Goal: Register for event/course: Sign up to attend an event or enroll in a course

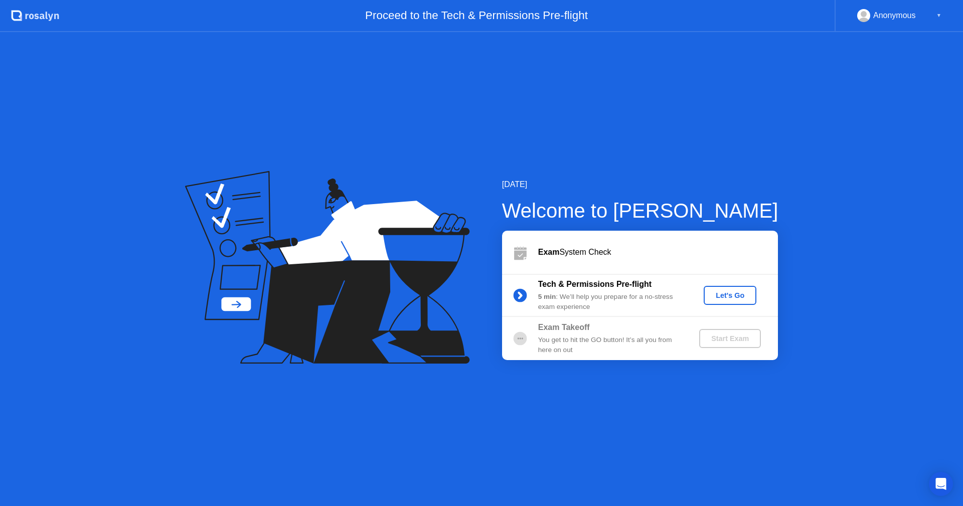
click at [725, 295] on div "Let's Go" at bounding box center [730, 295] width 45 height 8
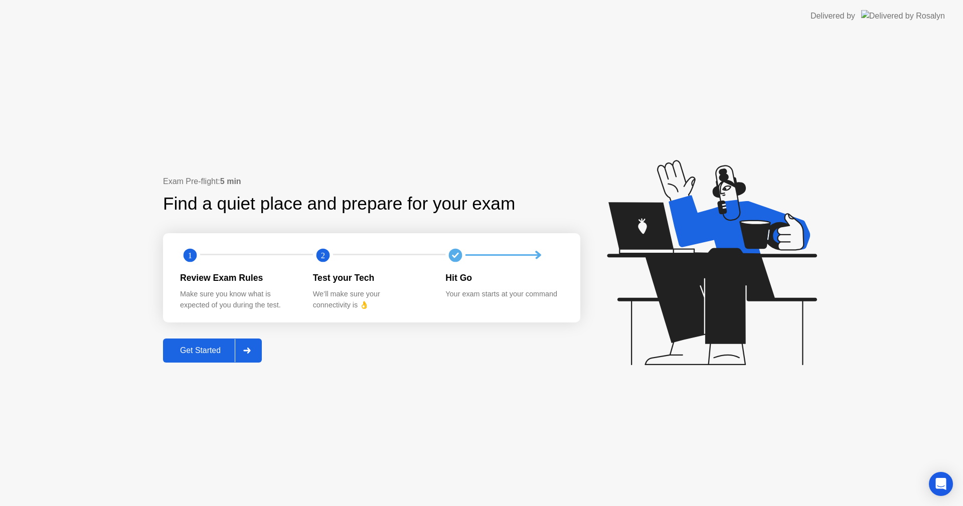
click at [194, 350] on div "Get Started" at bounding box center [200, 350] width 69 height 9
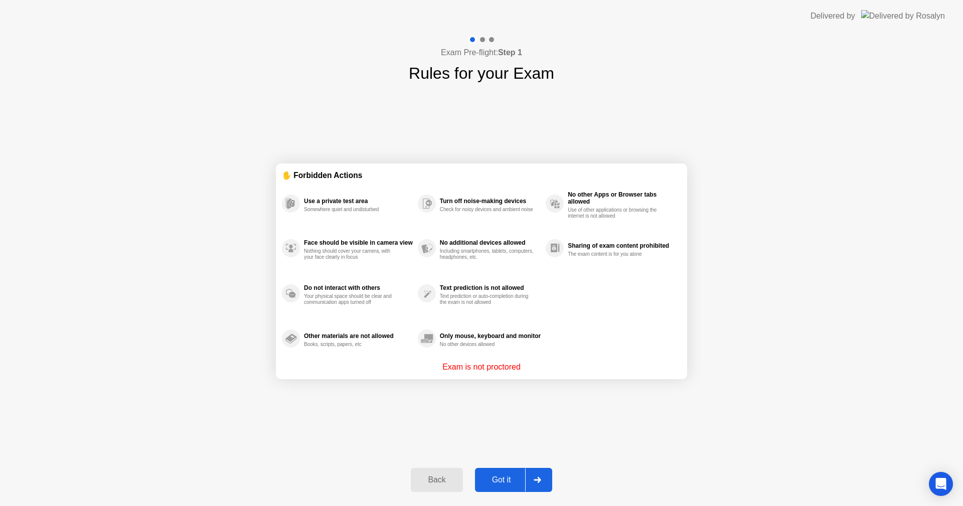
click at [543, 481] on div at bounding box center [537, 479] width 24 height 23
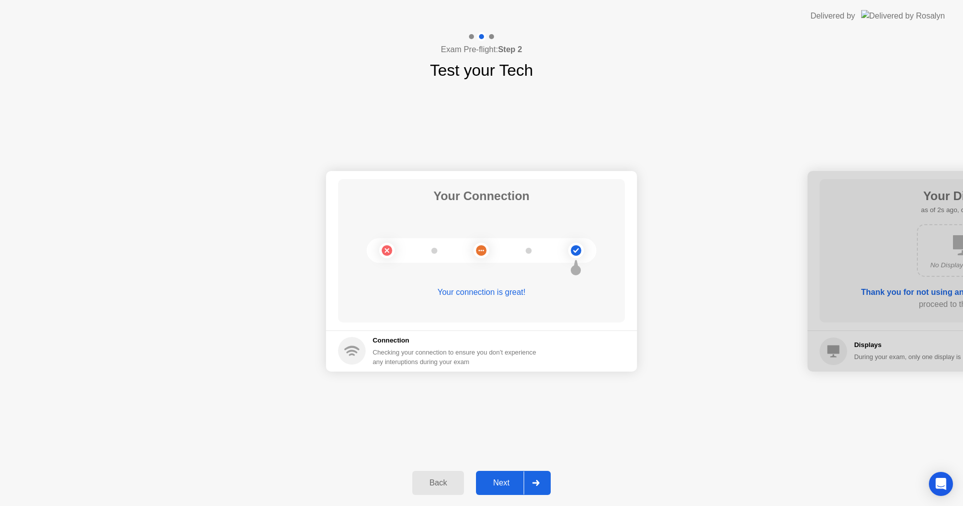
click at [539, 486] on icon at bounding box center [536, 483] width 8 height 6
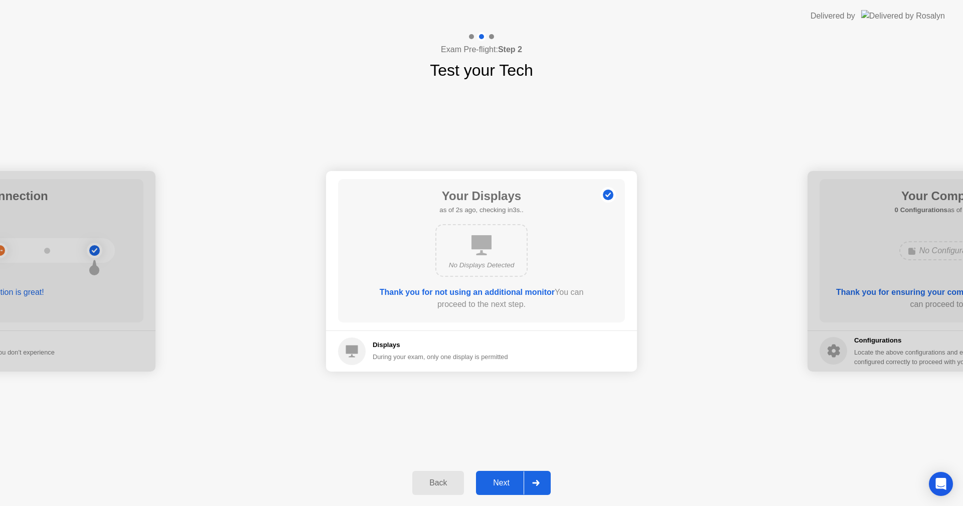
click at [536, 484] on icon at bounding box center [536, 483] width 8 height 6
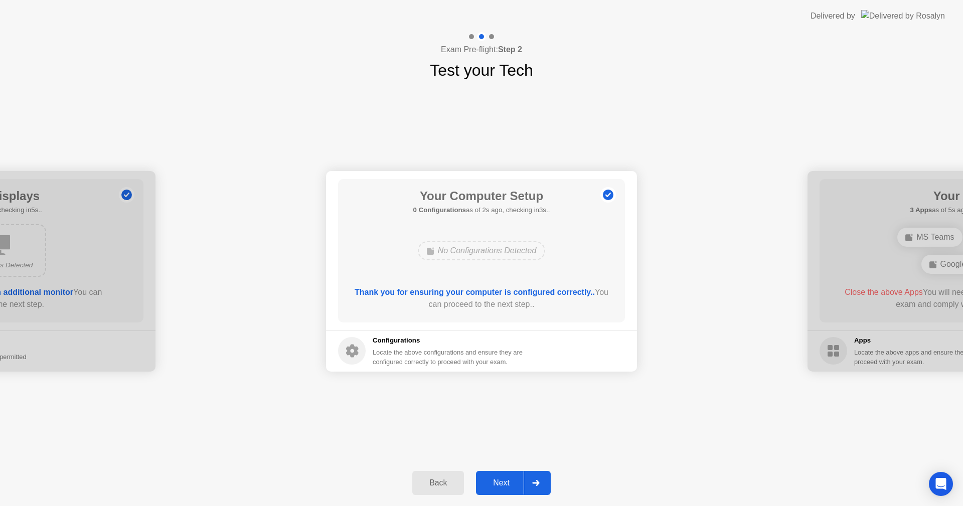
click at [538, 480] on icon at bounding box center [536, 483] width 8 height 6
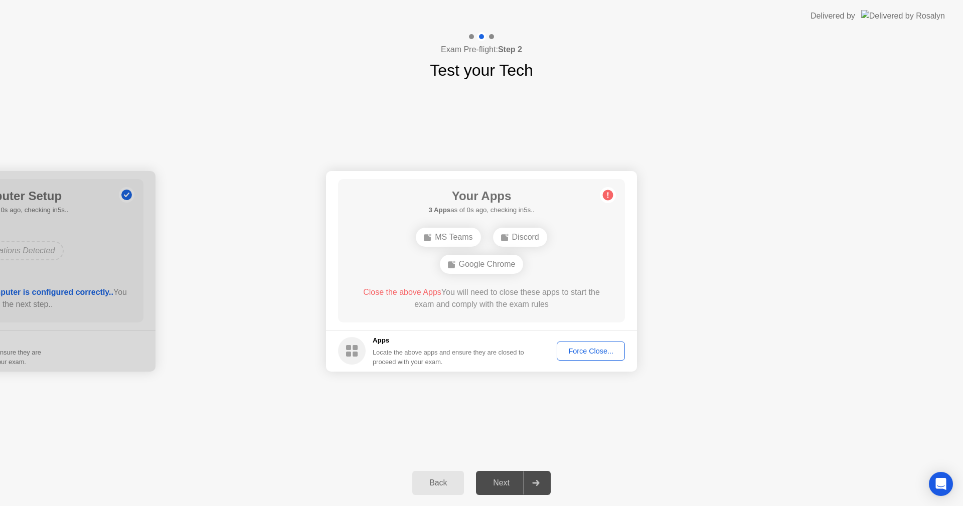
click at [590, 348] on div "Force Close..." at bounding box center [590, 351] width 61 height 8
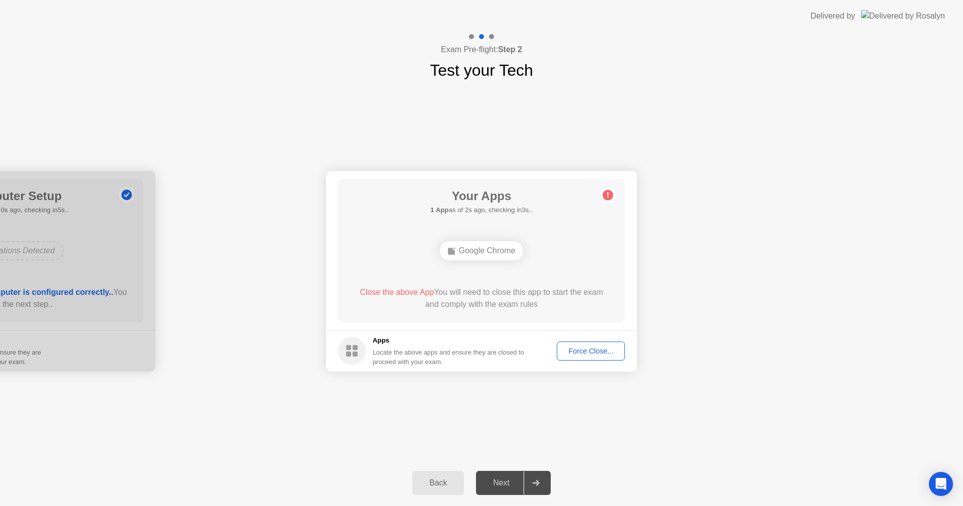
click at [585, 351] on div "Force Close..." at bounding box center [590, 351] width 61 height 8
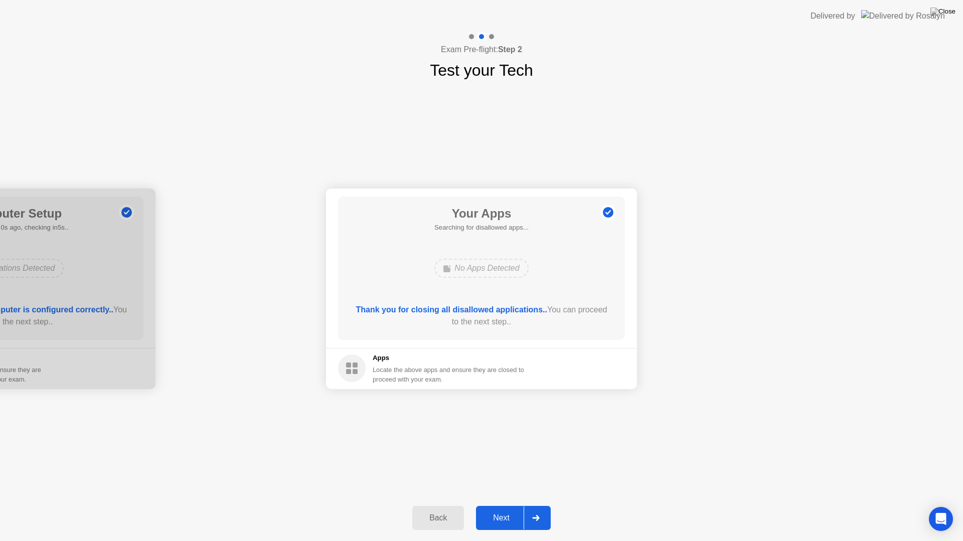
click at [735, 455] on div "Your Connection Your connection is great! Connection Checking your connection t…" at bounding box center [481, 288] width 963 height 413
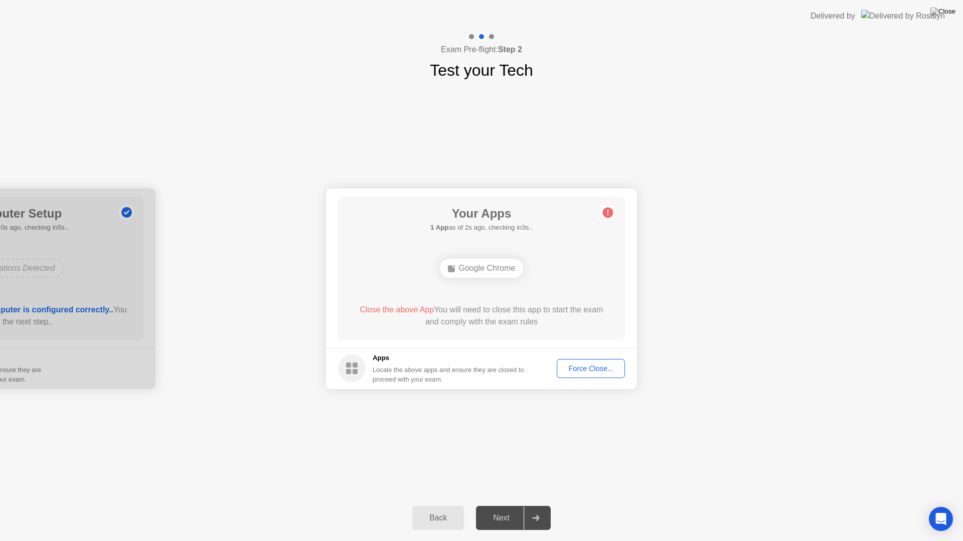
click at [571, 434] on div "Your Connection Your connection is great! Connection Checking your connection t…" at bounding box center [481, 288] width 963 height 413
click at [475, 227] on h5 "1 App as of 1s ago, checking in4s.." at bounding box center [481, 228] width 102 height 10
click at [349, 142] on div "Your Connection Your connection is great! Connection Checking your connection t…" at bounding box center [481, 288] width 963 height 413
click at [462, 39] on div "Exam Pre-flight: Step 2 Test your Tech" at bounding box center [481, 57] width 963 height 50
drag, startPoint x: 660, startPoint y: 172, endPoint x: 666, endPoint y: 176, distance: 7.0
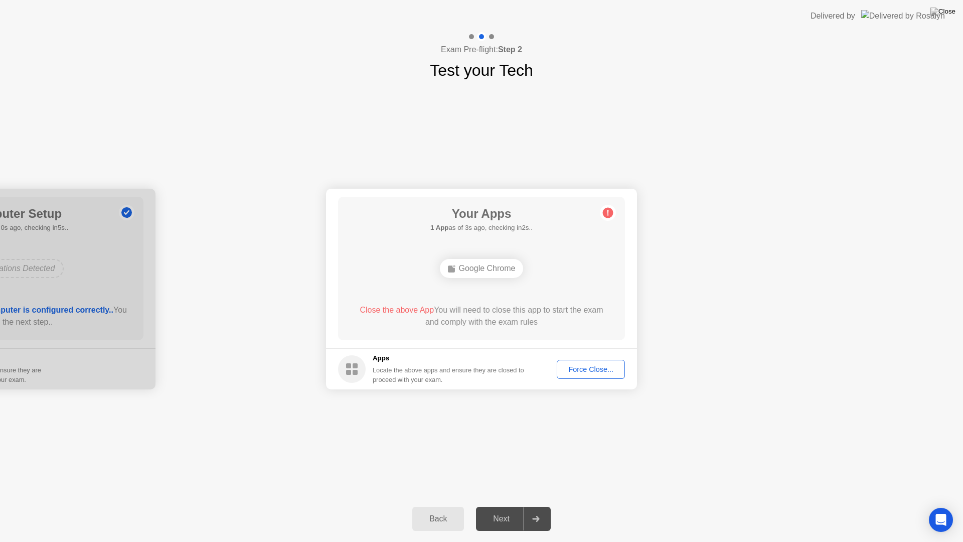
click at [666, 176] on div "Your Connection Your connection is great! Connection Checking your connection t…" at bounding box center [481, 288] width 963 height 413
click at [483, 266] on div "Google Chrome" at bounding box center [482, 268] width 84 height 19
click at [629, 242] on main "Your Apps 1 App as of 2s ago, checking in3s.. Google Chrome Close the above App…" at bounding box center [481, 268] width 311 height 159
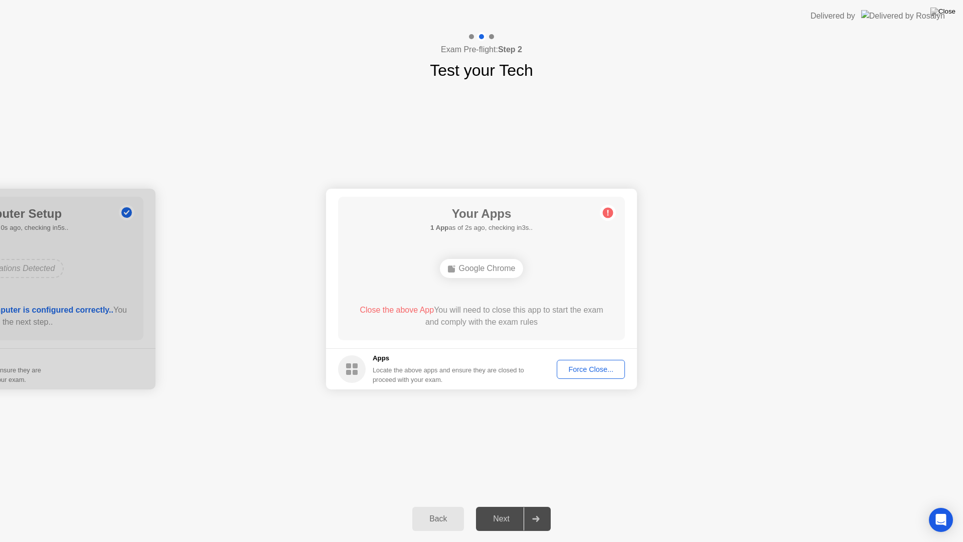
drag, startPoint x: 31, startPoint y: 0, endPoint x: 202, endPoint y: 131, distance: 215.7
click at [34, 2] on header "Delivered by" at bounding box center [481, 16] width 963 height 32
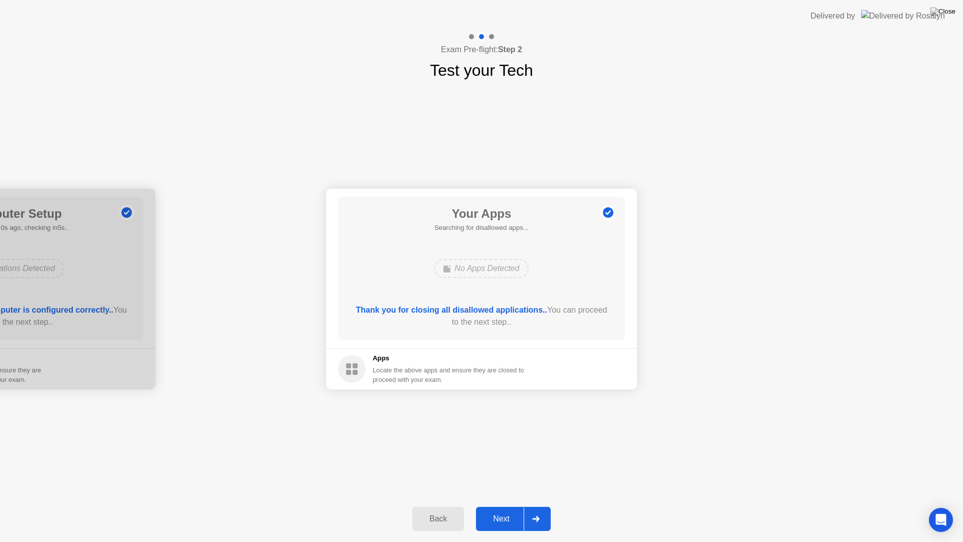
drag, startPoint x: 760, startPoint y: 20, endPoint x: 692, endPoint y: 108, distance: 110.9
click at [692, 108] on app-layout-with-logo "Delivered by Exam Pre-flight: Step 2 Test your Tech Your Connection Your connec…" at bounding box center [481, 271] width 963 height 542
click at [739, 157] on div "Your Connection Your connection is great! Connection Checking your connection t…" at bounding box center [481, 288] width 963 height 413
click at [442, 506] on div "Back Next" at bounding box center [481, 518] width 963 height 46
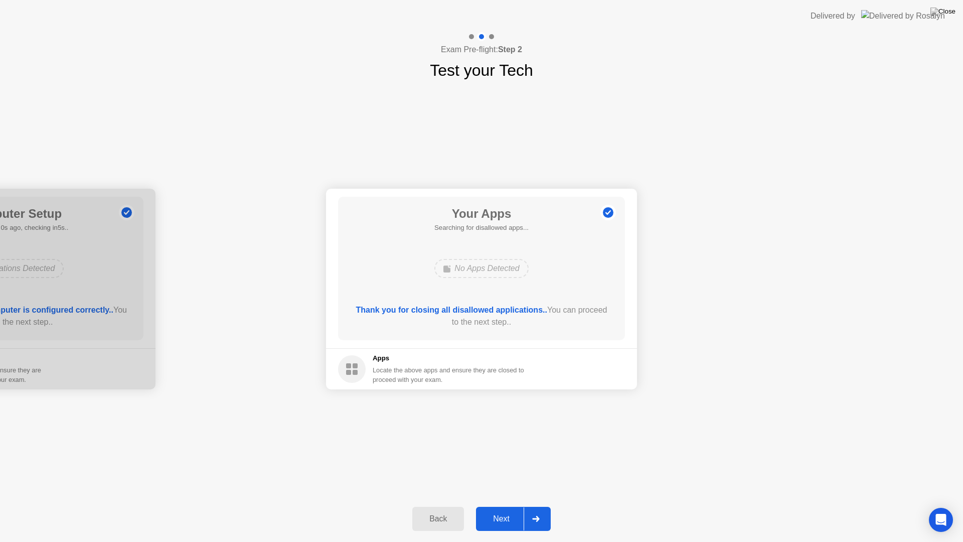
click at [441, 506] on div "Back" at bounding box center [438, 518] width 46 height 9
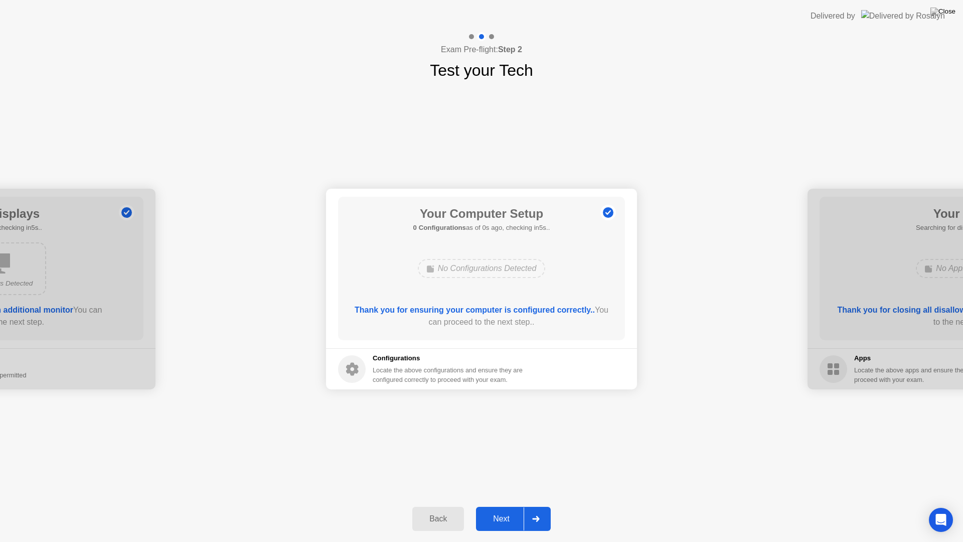
click at [441, 506] on div "Back" at bounding box center [438, 518] width 46 height 9
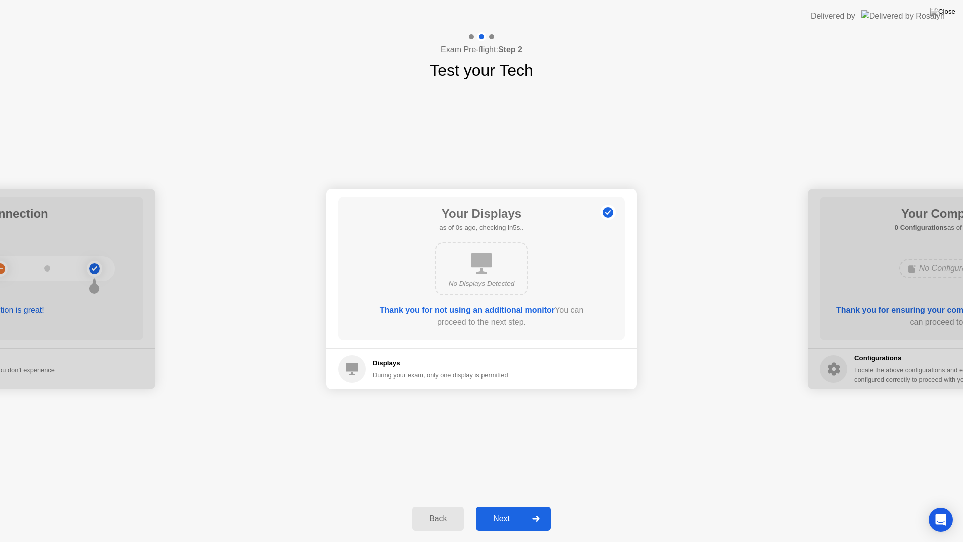
click at [441, 506] on div "Back" at bounding box center [438, 518] width 46 height 9
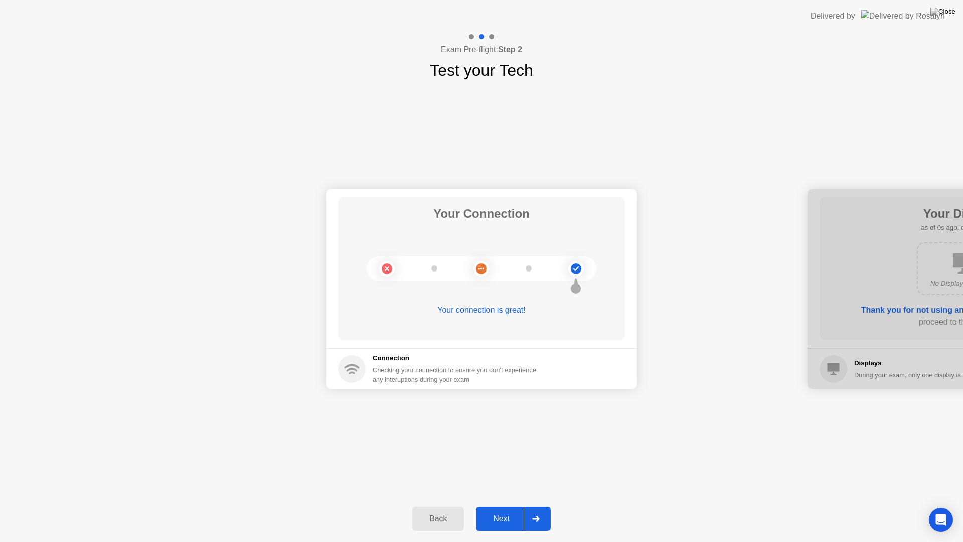
click at [441, 506] on div "Back" at bounding box center [438, 518] width 46 height 9
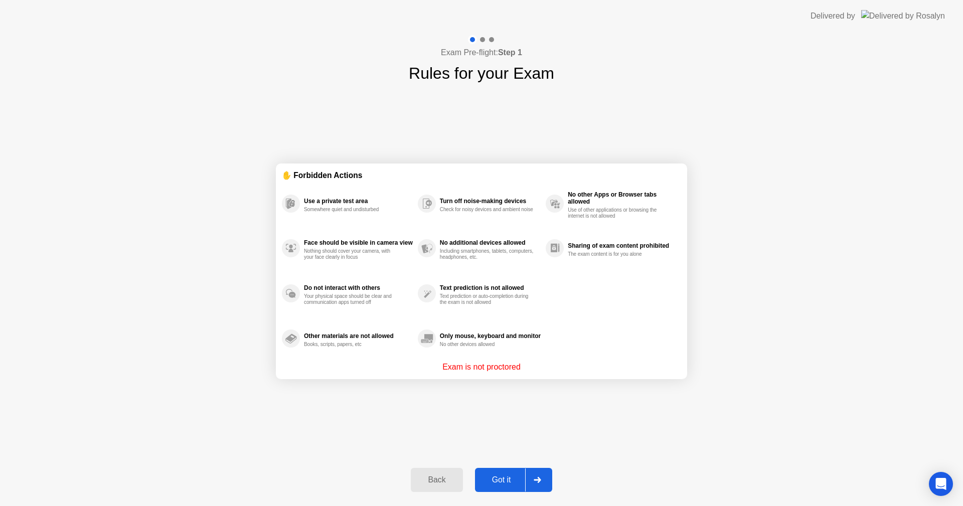
click at [541, 484] on div at bounding box center [537, 479] width 24 height 23
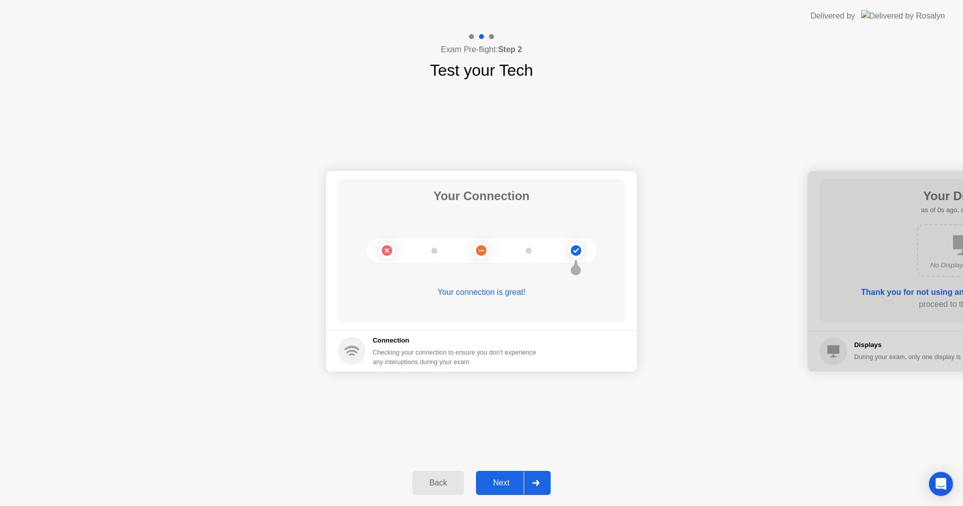
click at [541, 484] on div at bounding box center [536, 482] width 24 height 23
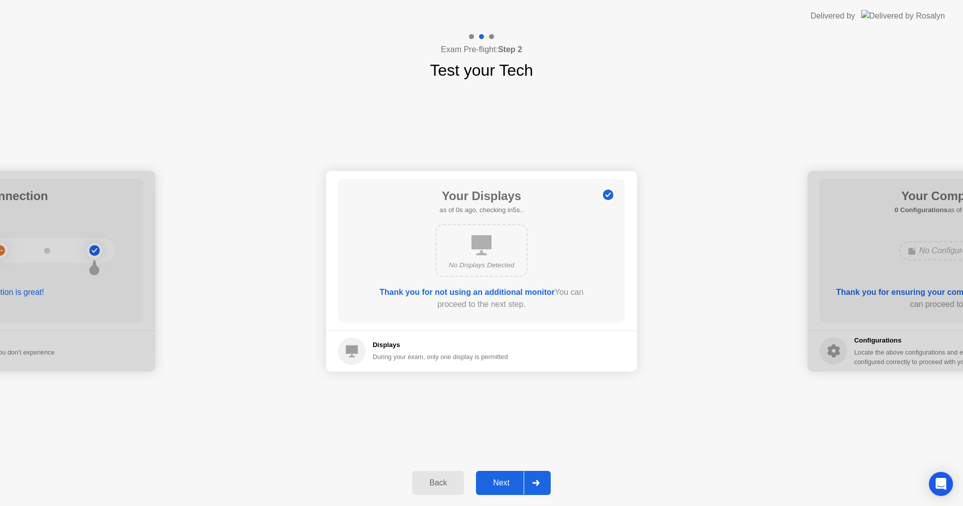
click at [541, 484] on div at bounding box center [536, 482] width 24 height 23
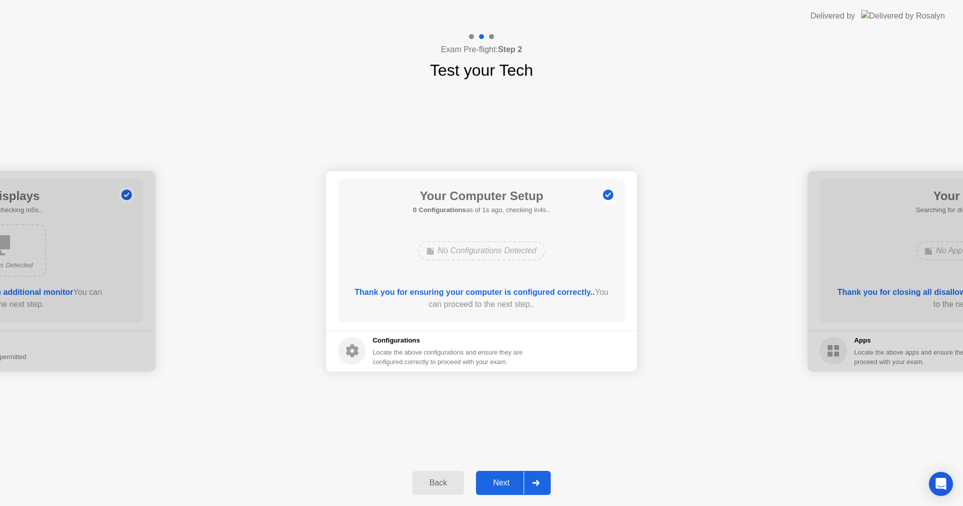
click at [541, 484] on div at bounding box center [536, 482] width 24 height 23
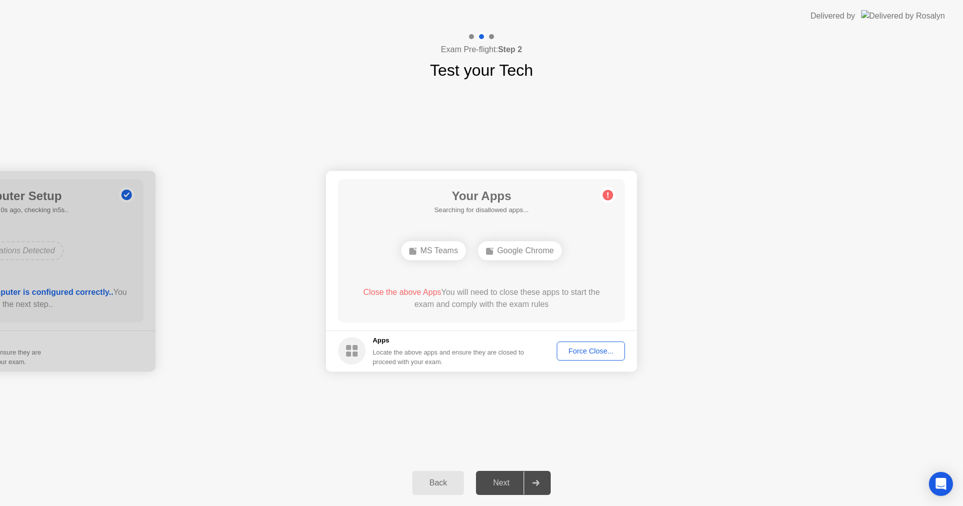
click at [596, 353] on div "Force Close..." at bounding box center [590, 351] width 61 height 8
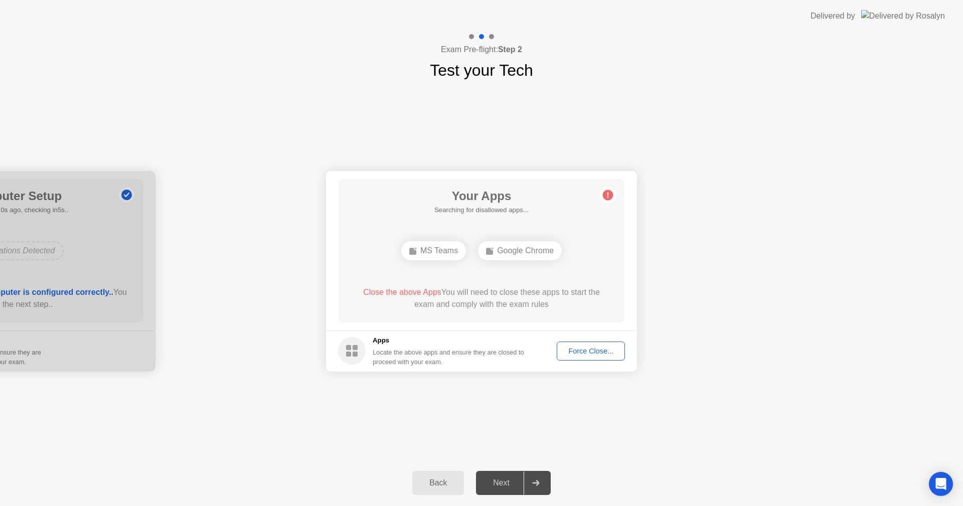
click at [595, 348] on div "Force Close..." at bounding box center [590, 351] width 61 height 8
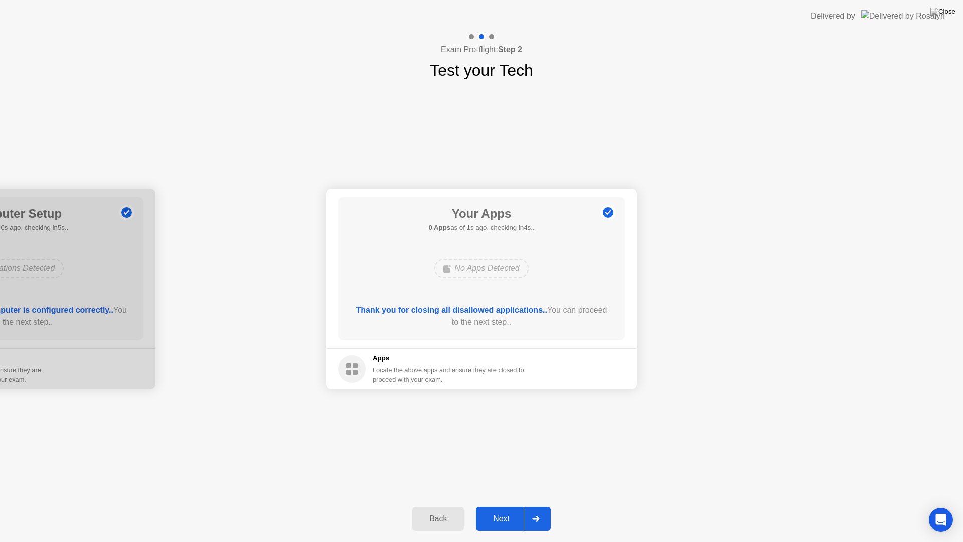
click at [539, 506] on div at bounding box center [536, 518] width 24 height 23
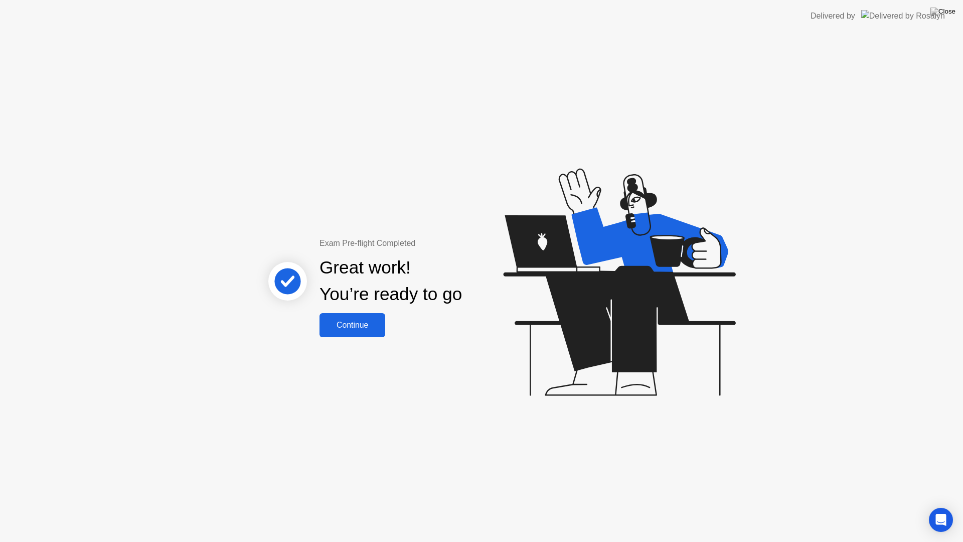
click at [365, 331] on button "Continue" at bounding box center [352, 325] width 66 height 24
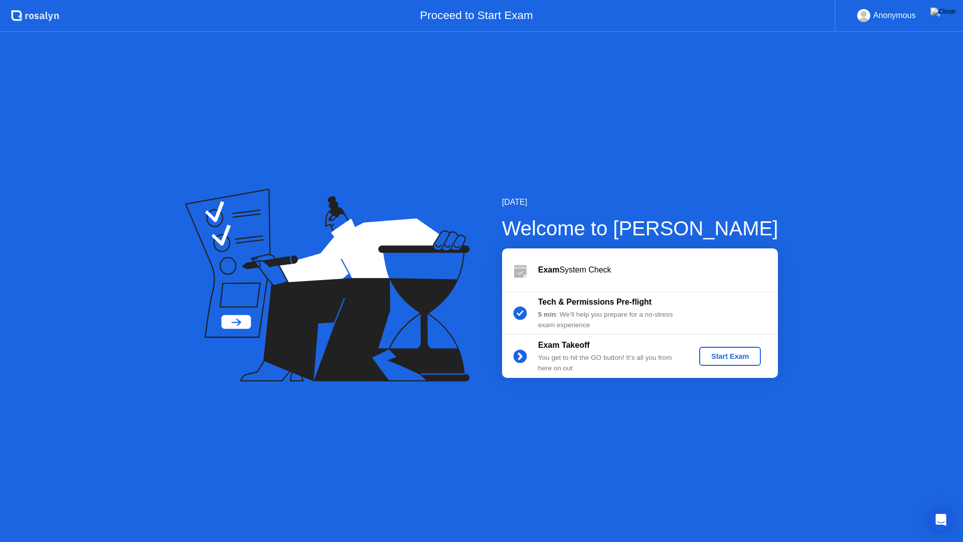
click at [902, 17] on div "Anonymous" at bounding box center [894, 15] width 43 height 13
click at [936, 15] on div "▼" at bounding box center [938, 15] width 5 height 13
click at [738, 356] on div "Start Exam" at bounding box center [730, 356] width 54 height 8
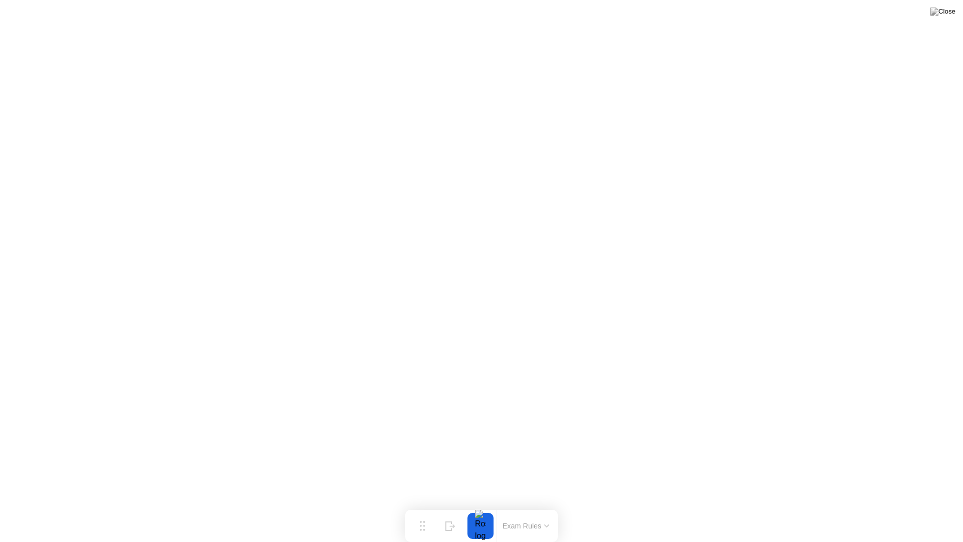
click at [539, 506] on button "Exam Rules" at bounding box center [526, 525] width 53 height 9
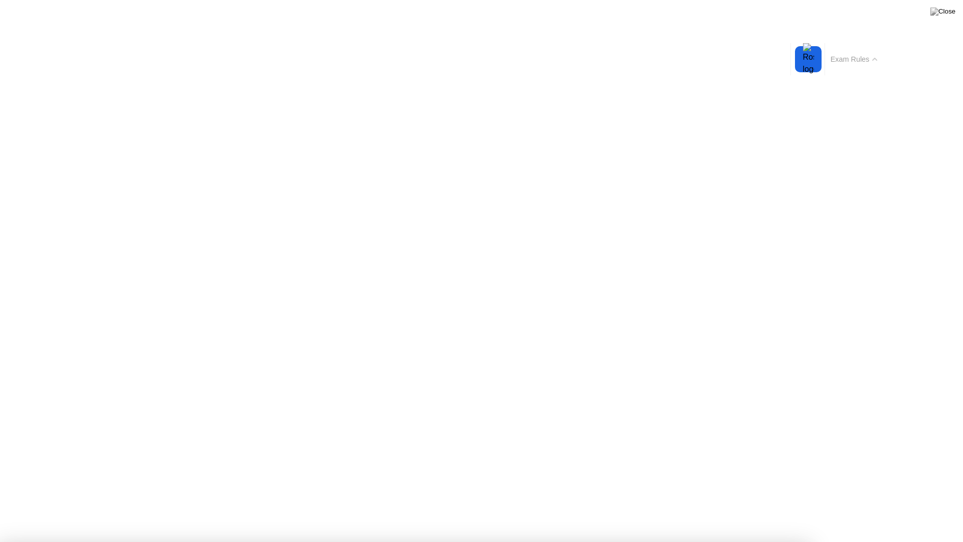
click at [865, 59] on button "Exam Rules" at bounding box center [854, 59] width 53 height 9
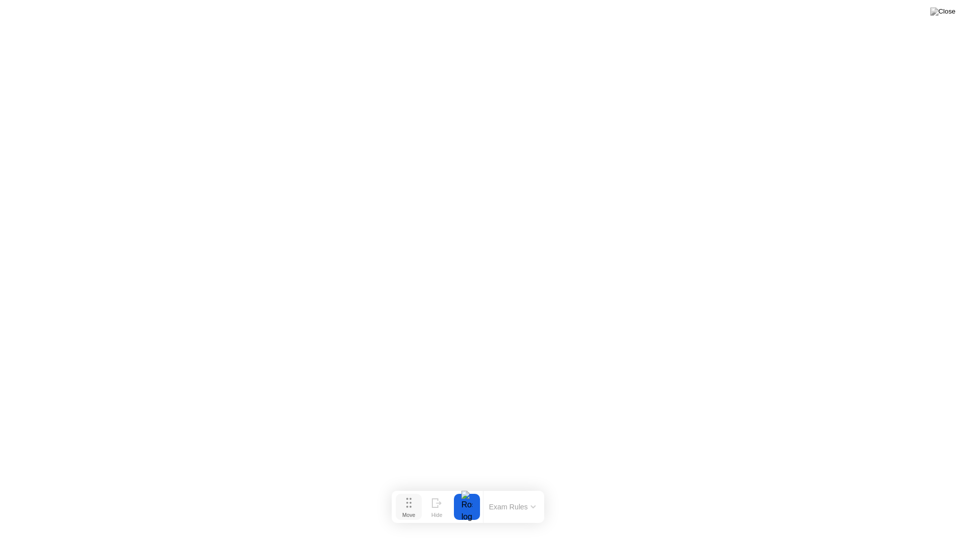
drag, startPoint x: 420, startPoint y: 532, endPoint x: 407, endPoint y: 512, distance: 23.8
click at [407, 506] on div "Move" at bounding box center [408, 515] width 13 height 6
click at [949, 14] on img at bounding box center [942, 12] width 25 height 8
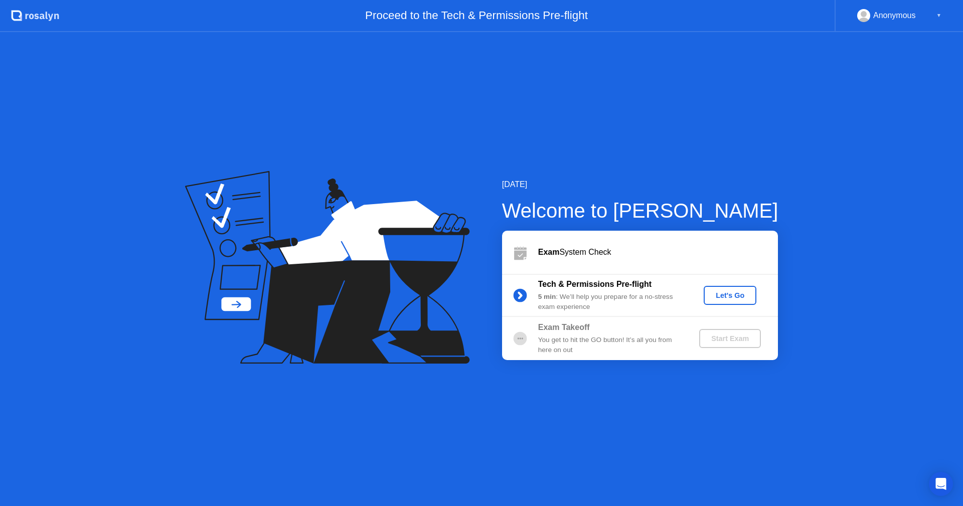
click at [731, 296] on div "Let's Go" at bounding box center [730, 295] width 45 height 8
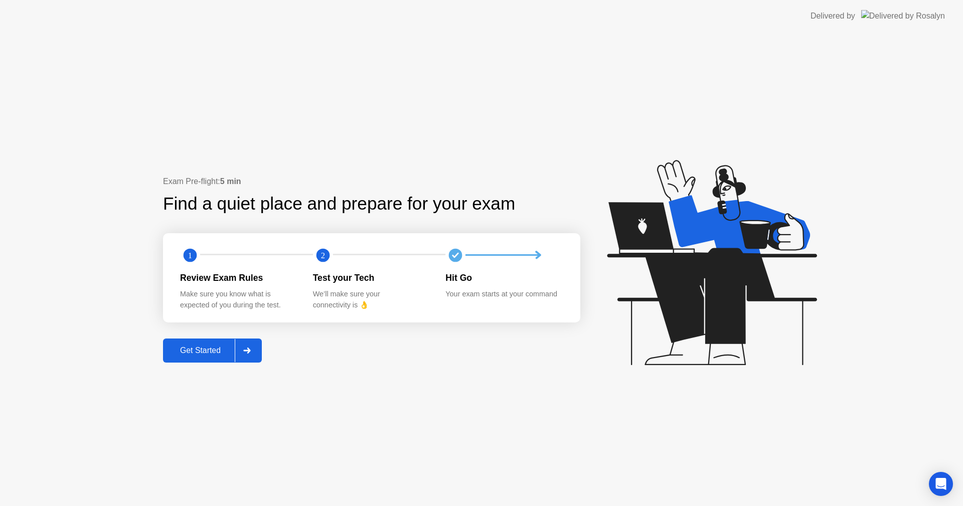
click at [255, 353] on div at bounding box center [247, 350] width 24 height 23
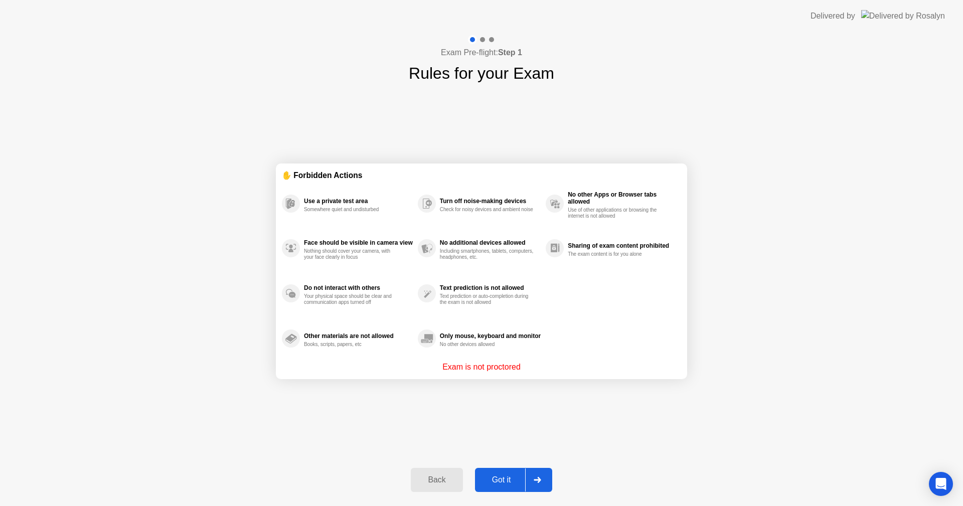
click at [543, 481] on div at bounding box center [537, 479] width 24 height 23
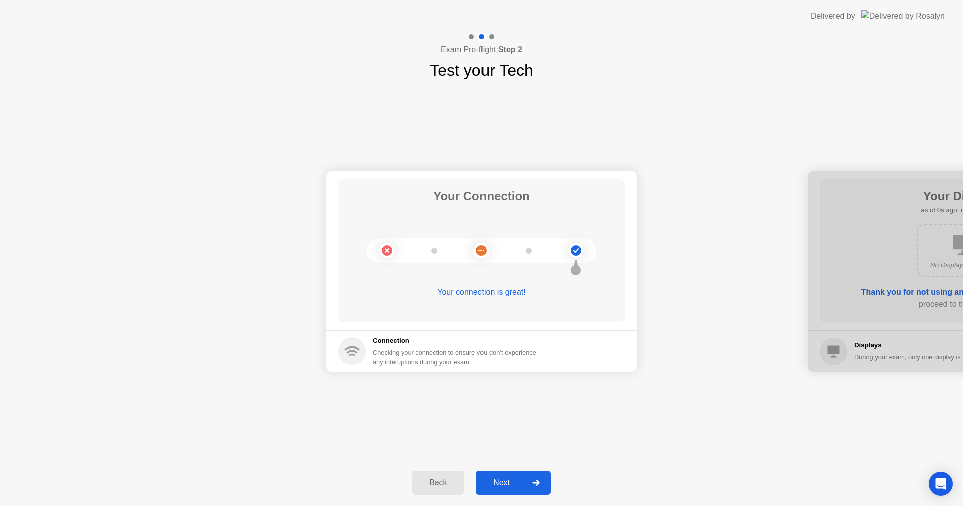
click at [537, 484] on icon at bounding box center [536, 483] width 8 height 6
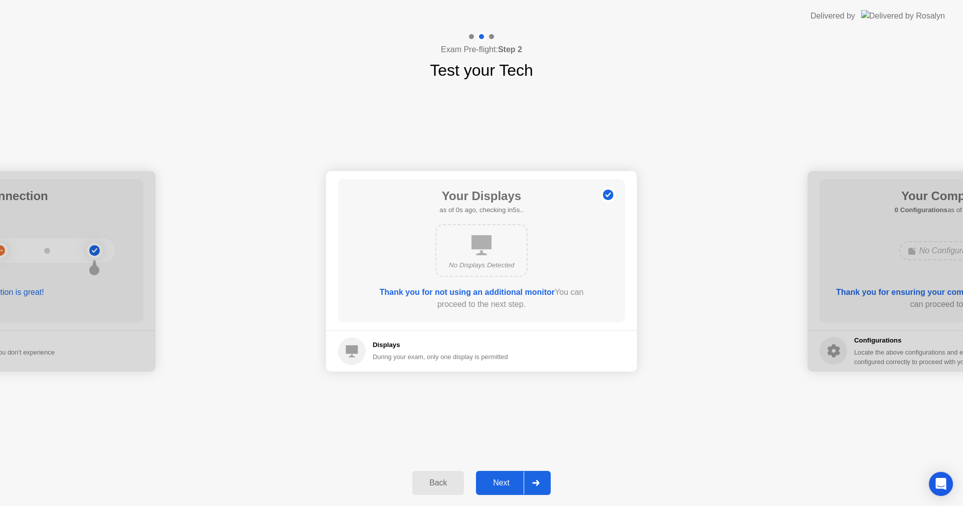
click at [537, 485] on icon at bounding box center [536, 483] width 8 height 6
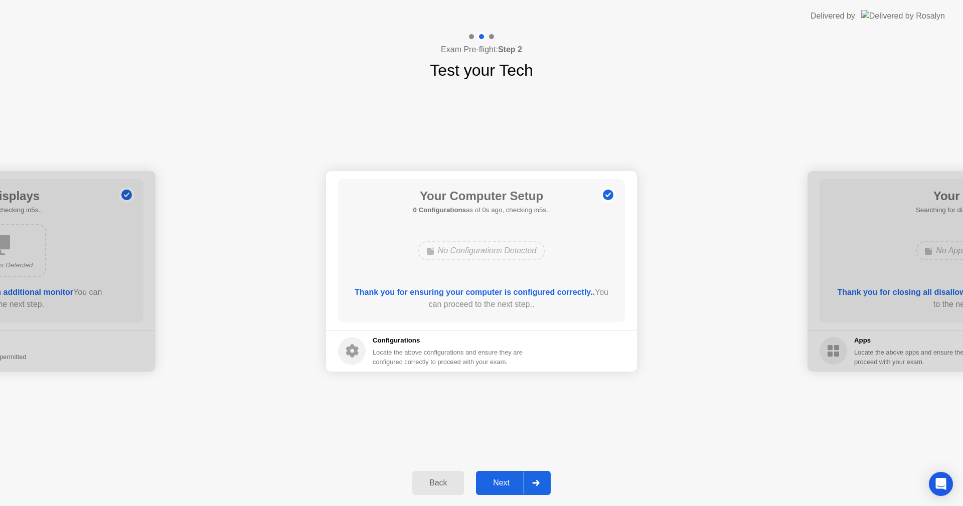
click at [537, 485] on icon at bounding box center [535, 483] width 7 height 6
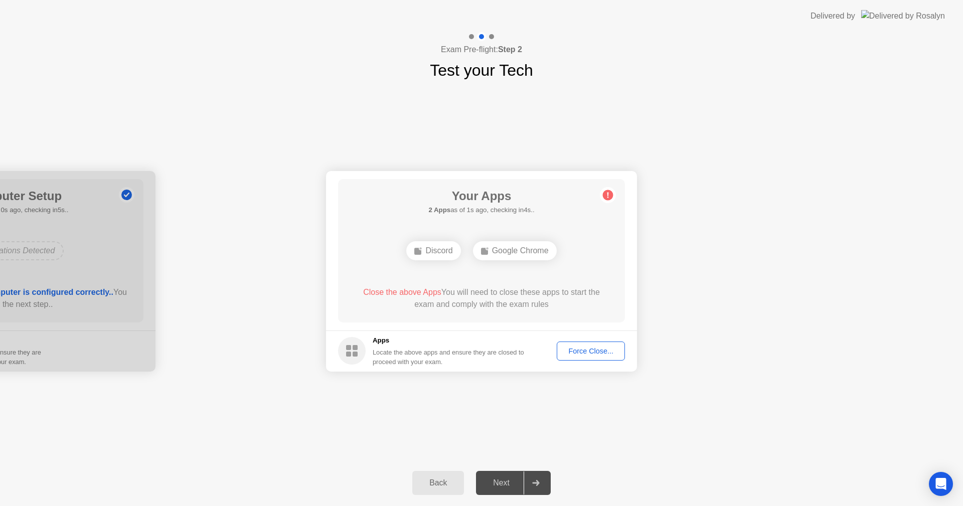
click at [591, 358] on button "Force Close..." at bounding box center [591, 351] width 68 height 19
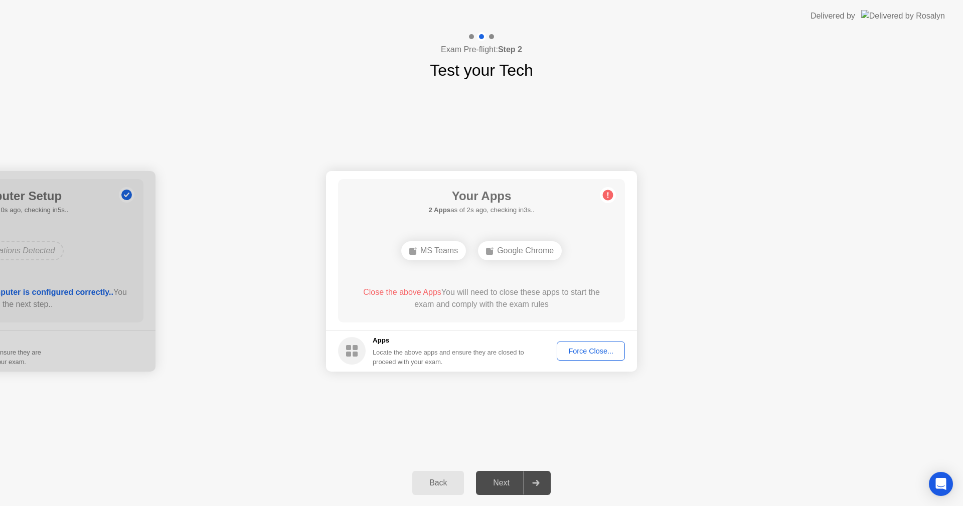
click at [585, 350] on div "Force Close..." at bounding box center [590, 351] width 61 height 8
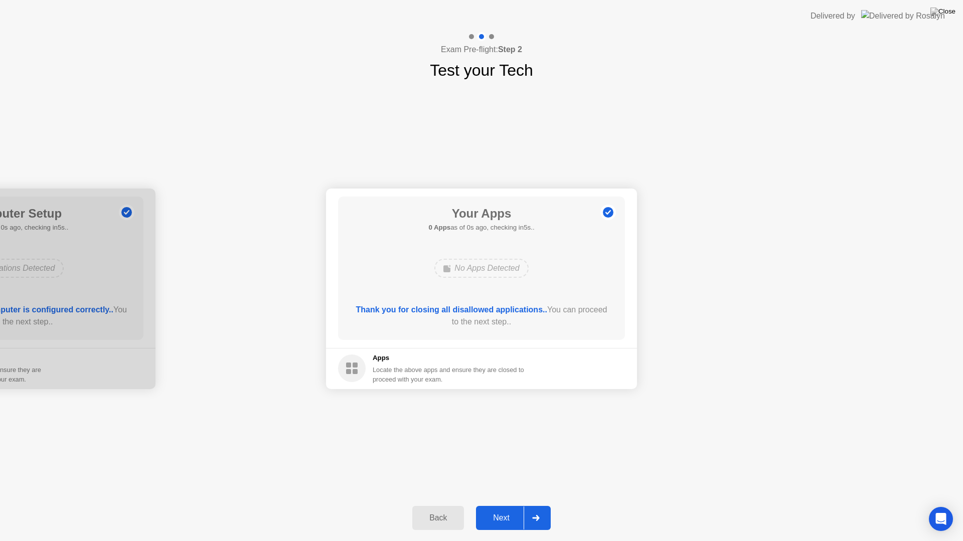
click at [535, 506] on div at bounding box center [536, 518] width 24 height 23
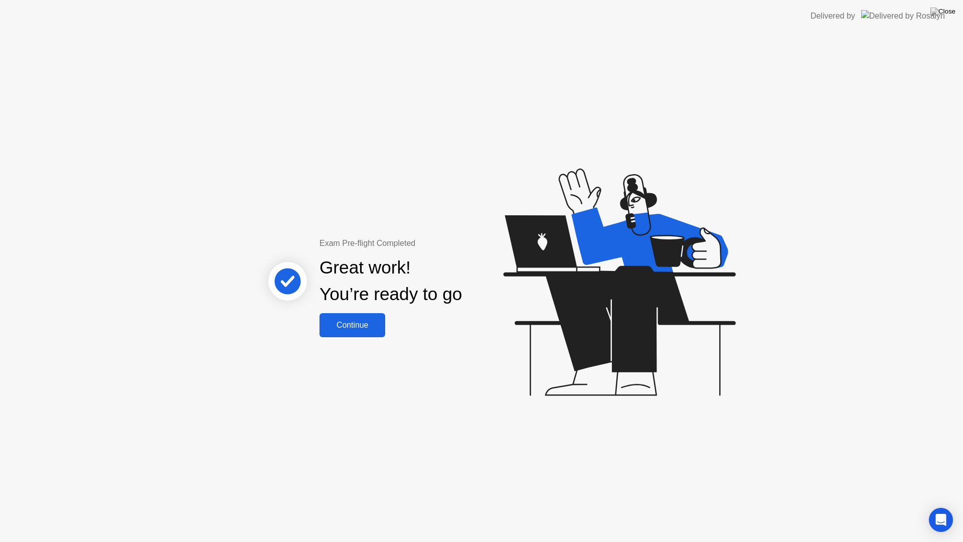
click at [347, 325] on div "Continue" at bounding box center [353, 324] width 60 height 9
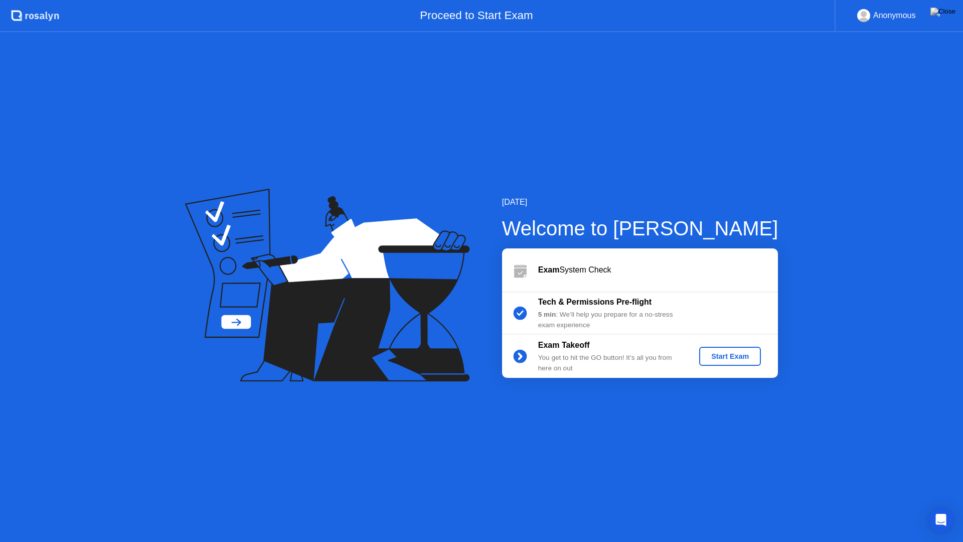
click at [731, 356] on div "Start Exam" at bounding box center [730, 356] width 54 height 8
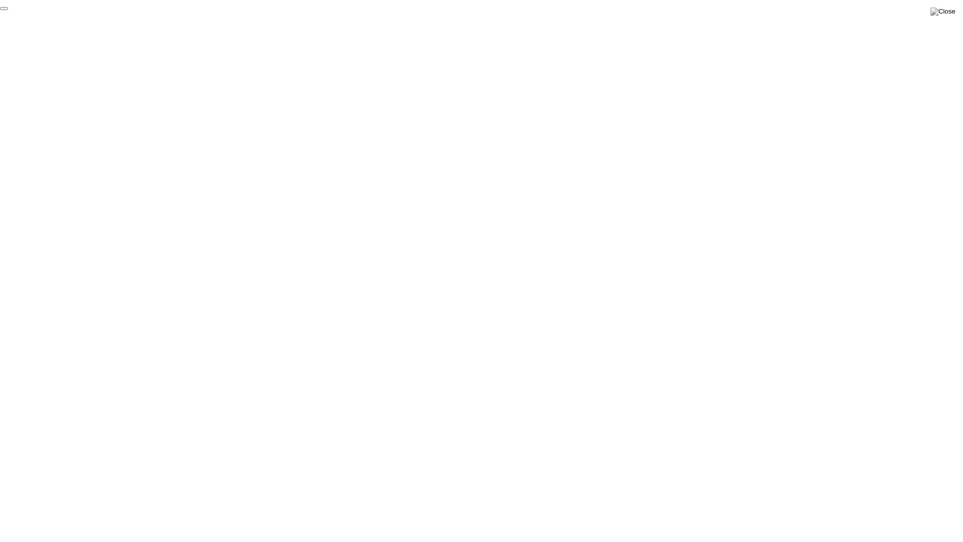
click div "End Proctoring Session"
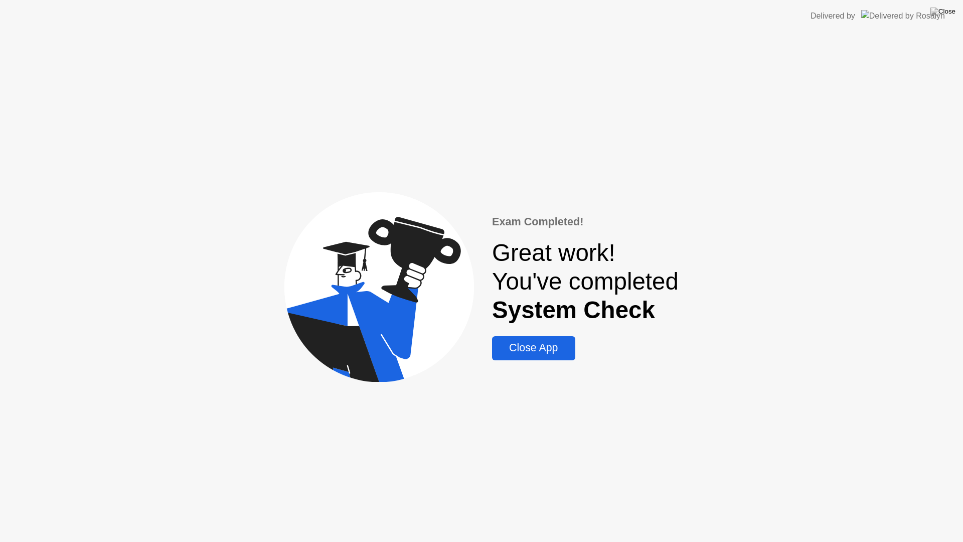
click at [524, 347] on div "Close App" at bounding box center [533, 348] width 77 height 13
